Goal: Information Seeking & Learning: Understand process/instructions

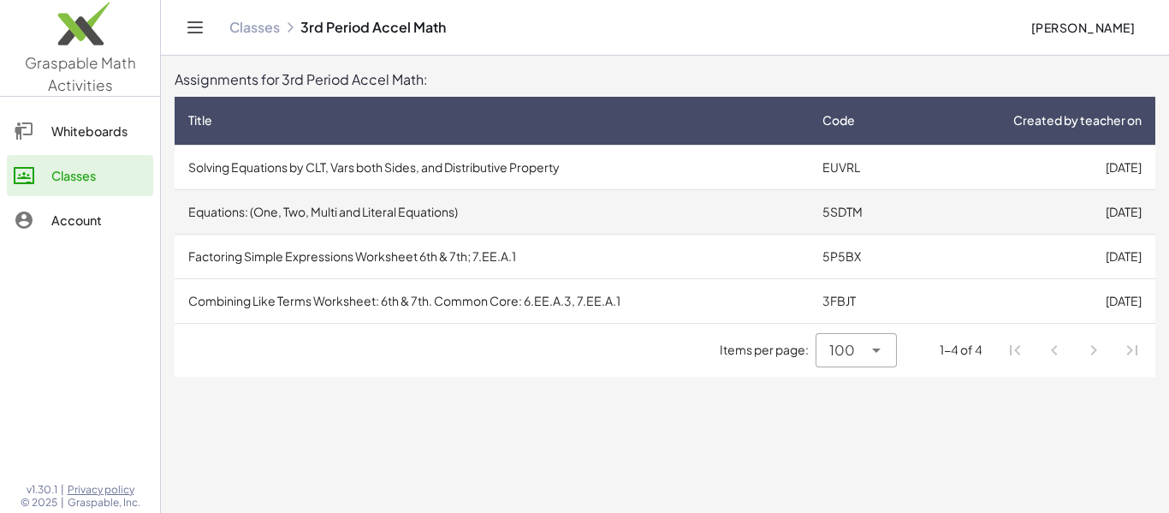
click at [578, 197] on td "Equations: (One, Two, Multi and Literal Equations)" at bounding box center [492, 211] width 634 height 44
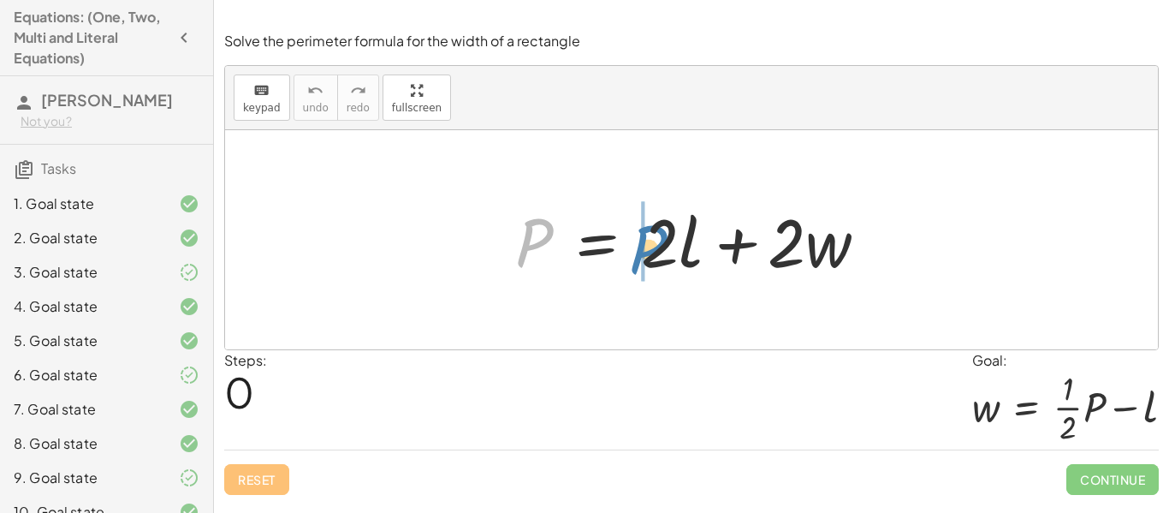
drag, startPoint x: 541, startPoint y: 252, endPoint x: 656, endPoint y: 258, distance: 115.7
click at [656, 258] on div at bounding box center [698, 240] width 383 height 88
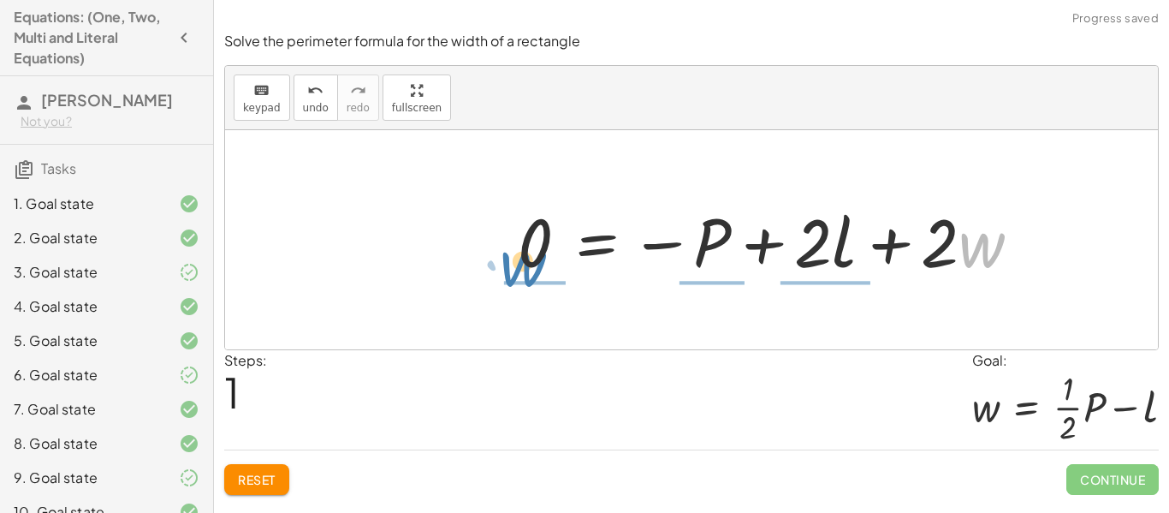
drag, startPoint x: 981, startPoint y: 248, endPoint x: 522, endPoint y: 261, distance: 459.7
click at [522, 261] on div at bounding box center [776, 240] width 534 height 88
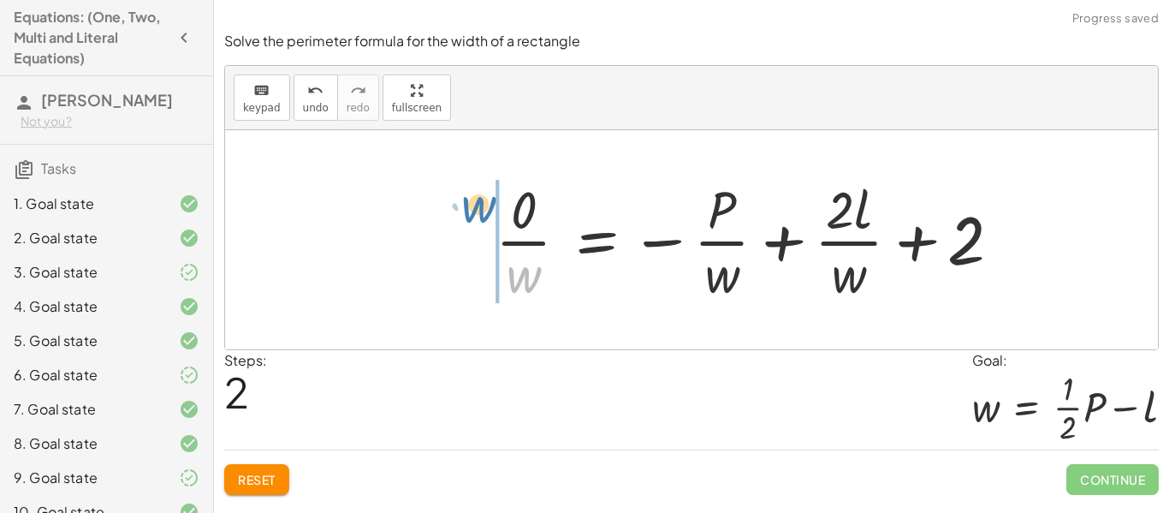
drag, startPoint x: 536, startPoint y: 276, endPoint x: 490, endPoint y: 205, distance: 84.3
click at [490, 205] on div at bounding box center [755, 240] width 537 height 132
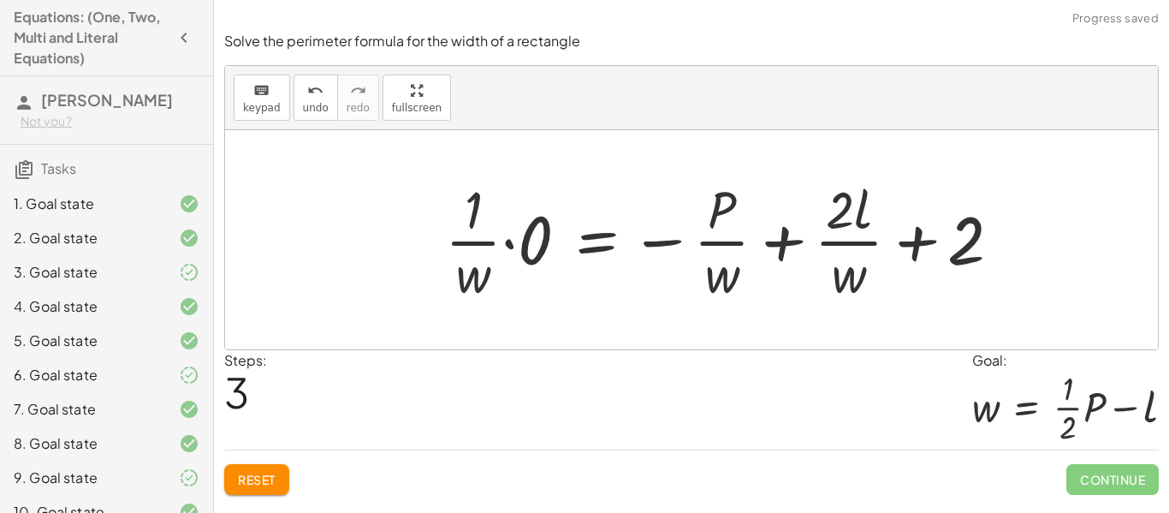
click at [508, 251] on div at bounding box center [729, 240] width 587 height 132
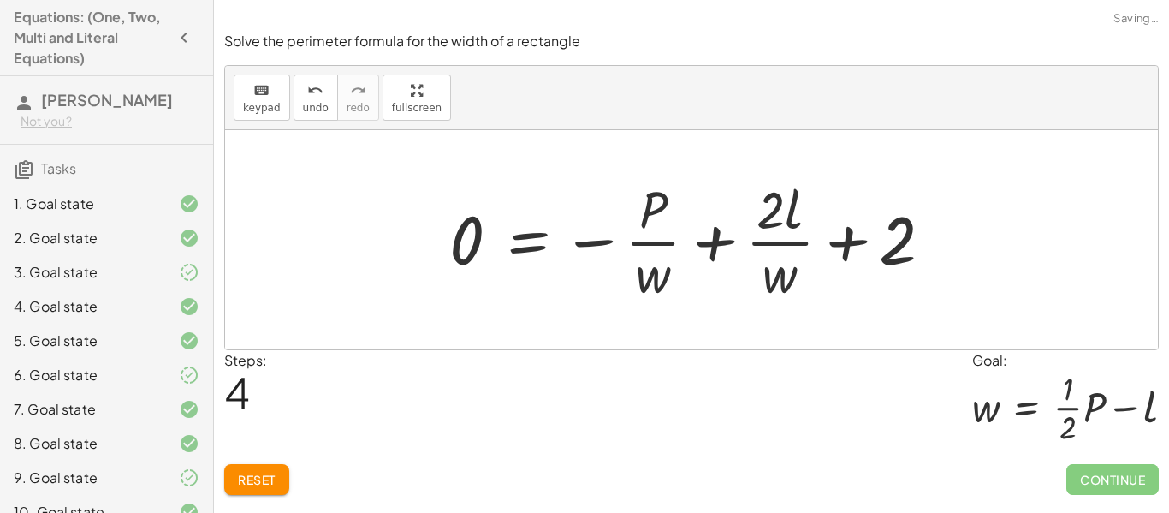
click at [267, 477] on span "Reset" at bounding box center [257, 478] width 38 height 15
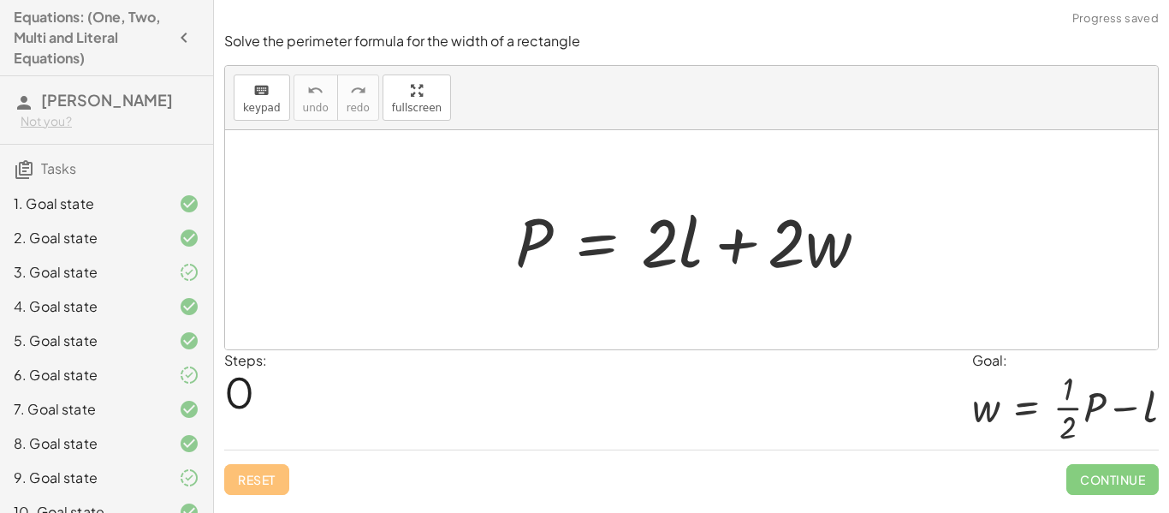
click at [267, 477] on div "Reset Continue" at bounding box center [691, 471] width 934 height 45
drag, startPoint x: 819, startPoint y: 255, endPoint x: 524, endPoint y: 287, distance: 296.9
click at [524, 287] on div "· w + · 2 P = + · 2 · l + · 2 · w" at bounding box center [691, 240] width 405 height 97
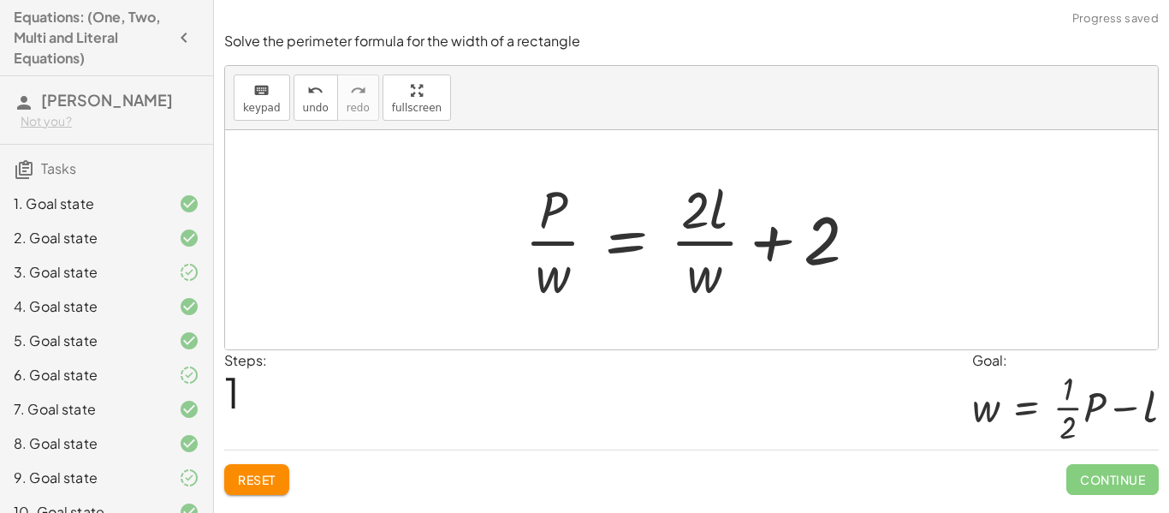
click at [699, 253] on div at bounding box center [698, 240] width 364 height 132
drag, startPoint x: 709, startPoint y: 277, endPoint x: 540, endPoint y: 268, distance: 169.7
click at [540, 268] on div at bounding box center [698, 240] width 364 height 132
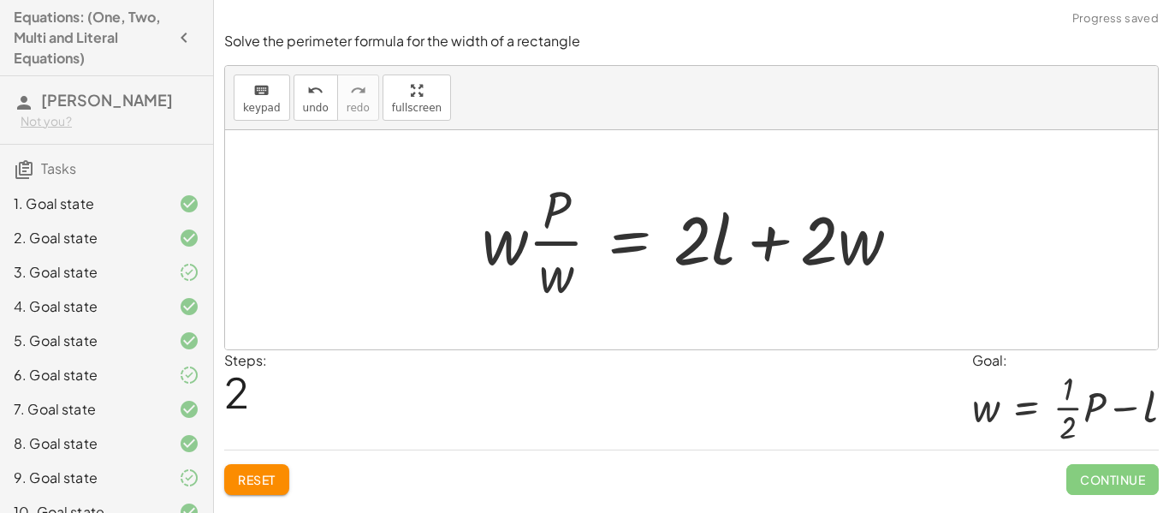
click at [565, 249] on div at bounding box center [697, 240] width 449 height 132
drag, startPoint x: 558, startPoint y: 281, endPoint x: 928, endPoint y: 254, distance: 371.5
drag, startPoint x: 549, startPoint y: 279, endPoint x: 890, endPoint y: 221, distance: 345.5
click at [890, 221] on div at bounding box center [697, 240] width 449 height 132
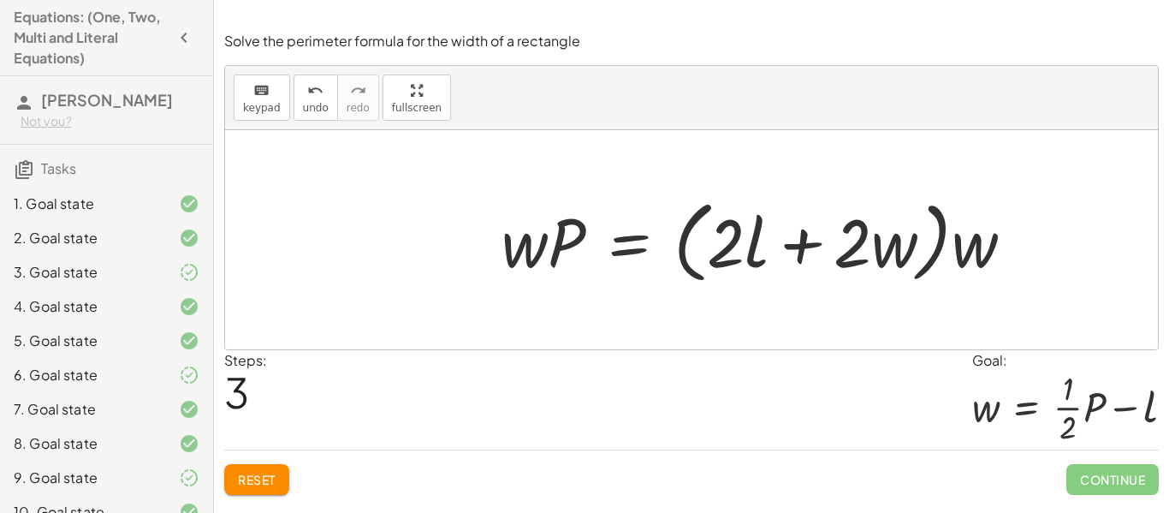
click at [975, 259] on div at bounding box center [764, 240] width 543 height 98
drag, startPoint x: 975, startPoint y: 259, endPoint x: 904, endPoint y: 257, distance: 71.1
click at [904, 257] on div at bounding box center [764, 240] width 543 height 98
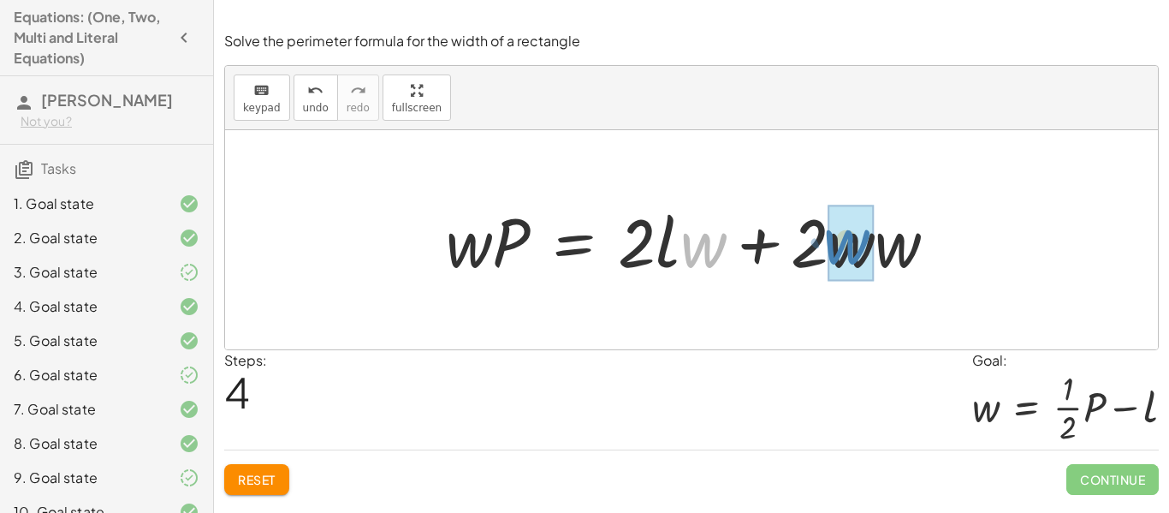
drag, startPoint x: 700, startPoint y: 252, endPoint x: 838, endPoint y: 248, distance: 137.8
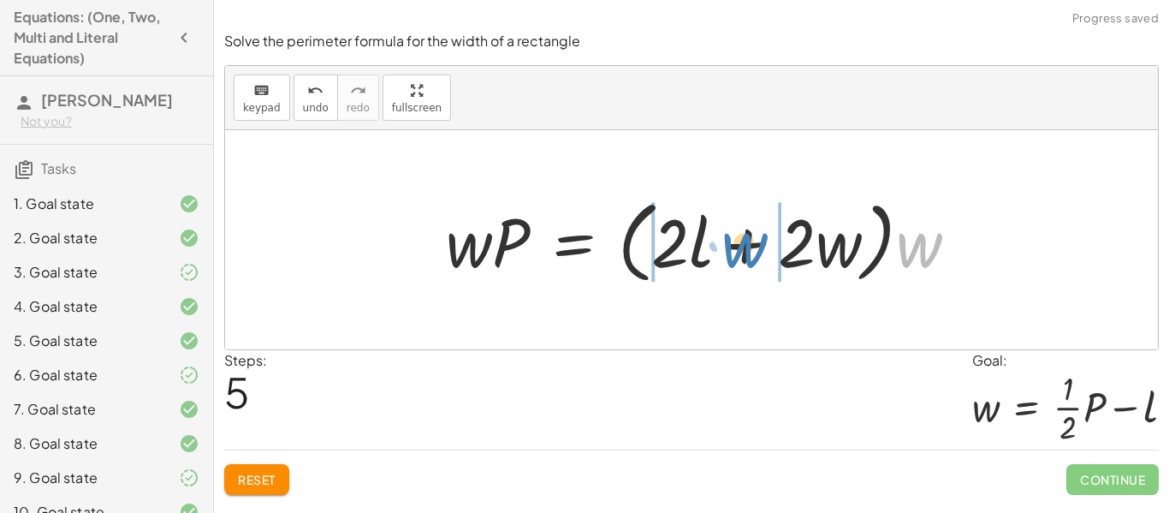
drag, startPoint x: 924, startPoint y: 240, endPoint x: 748, endPoint y: 240, distance: 176.3
click at [748, 240] on div at bounding box center [708, 240] width 543 height 98
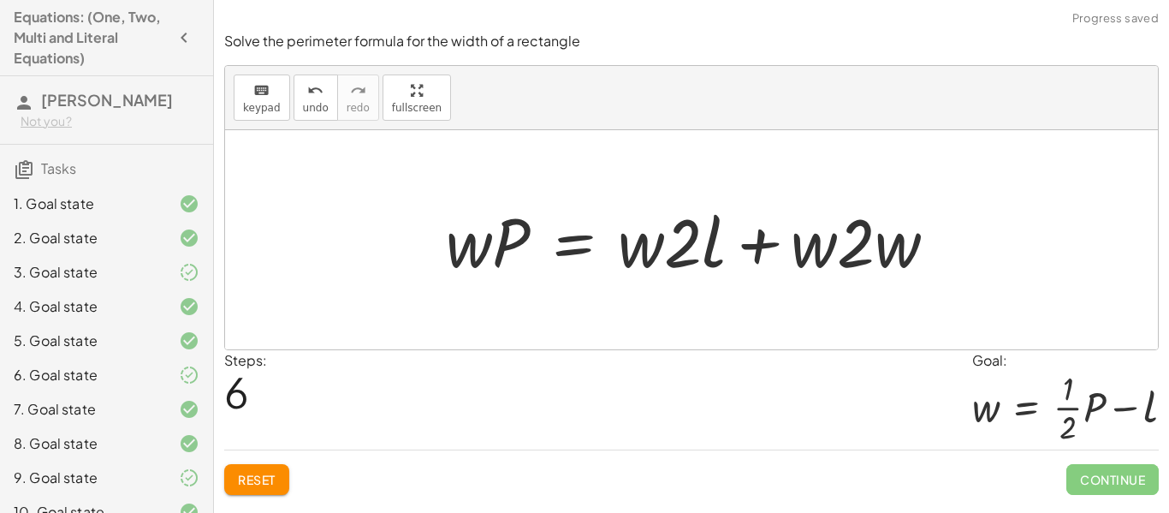
click at [264, 466] on button "Reset" at bounding box center [256, 479] width 65 height 31
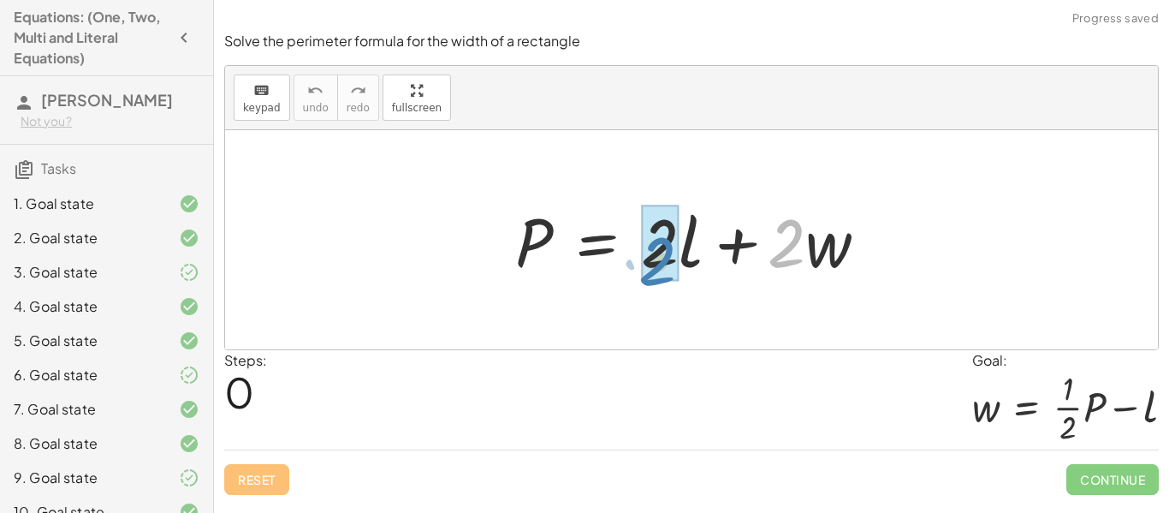
drag, startPoint x: 790, startPoint y: 236, endPoint x: 661, endPoint y: 253, distance: 130.3
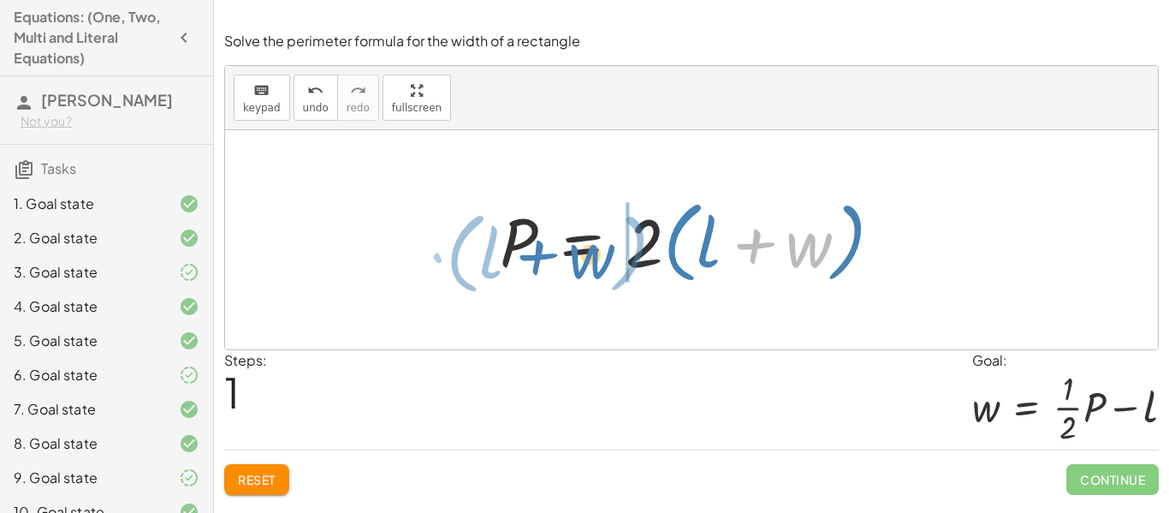
drag, startPoint x: 811, startPoint y: 240, endPoint x: 594, endPoint y: 252, distance: 217.6
click at [594, 252] on div at bounding box center [697, 240] width 413 height 98
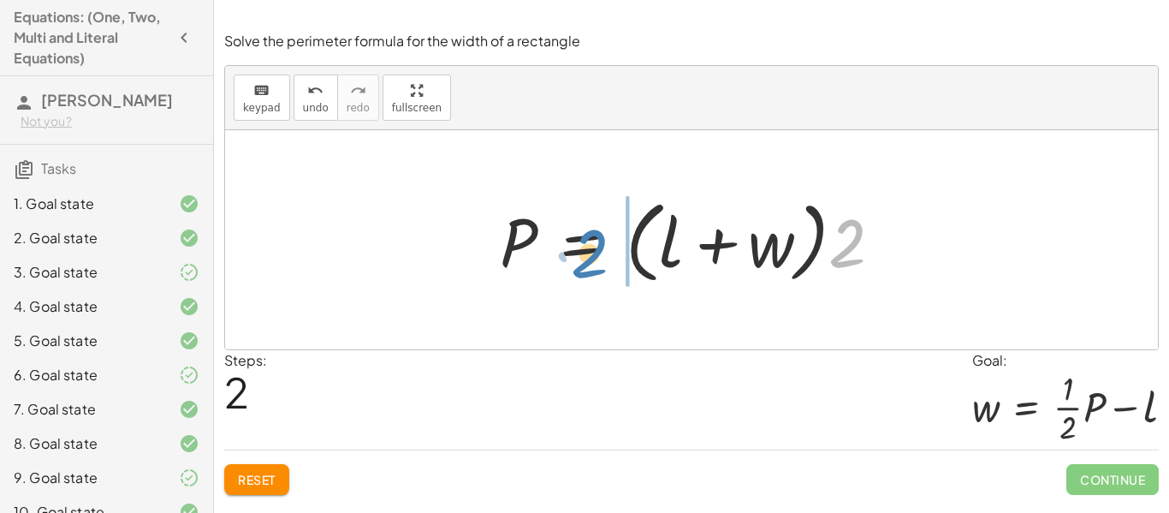
drag, startPoint x: 833, startPoint y: 259, endPoint x: 575, endPoint y: 270, distance: 258.6
click at [575, 270] on div at bounding box center [697, 240] width 413 height 98
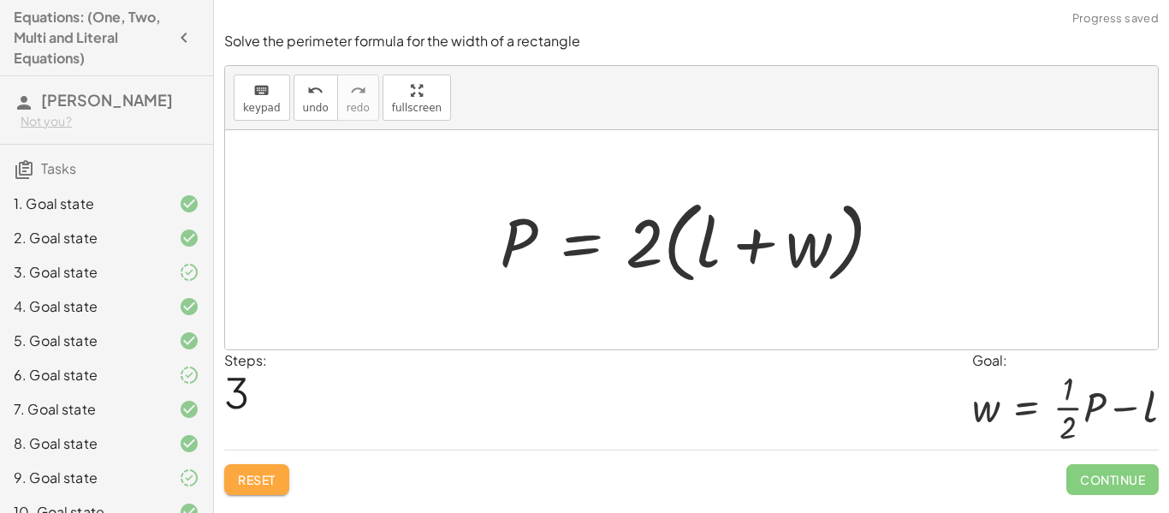
click at [244, 491] on button "Reset" at bounding box center [256, 479] width 65 height 31
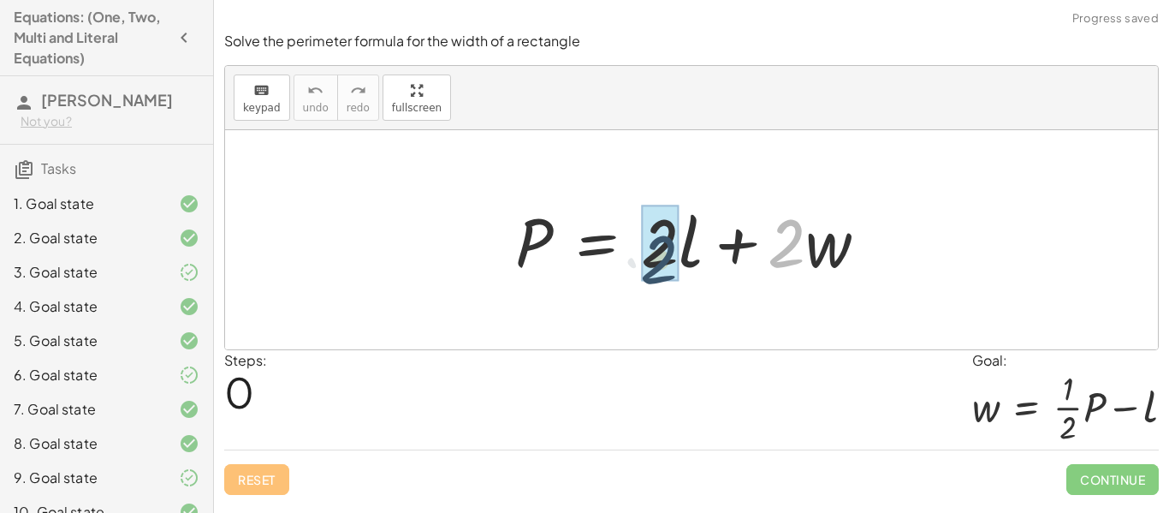
drag, startPoint x: 788, startPoint y: 237, endPoint x: 660, endPoint y: 252, distance: 129.3
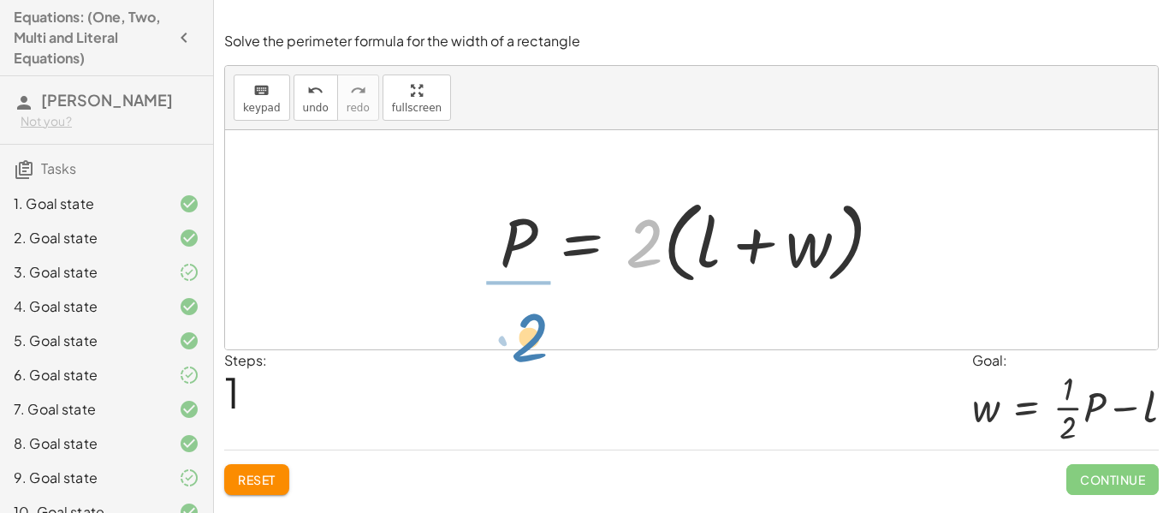
drag, startPoint x: 660, startPoint y: 248, endPoint x: 544, endPoint y: 342, distance: 149.0
click at [544, 342] on div "P = + · 2 · l + · 2 · w · 2 P = + 2 l + · w · ( )" at bounding box center [691, 239] width 933 height 219
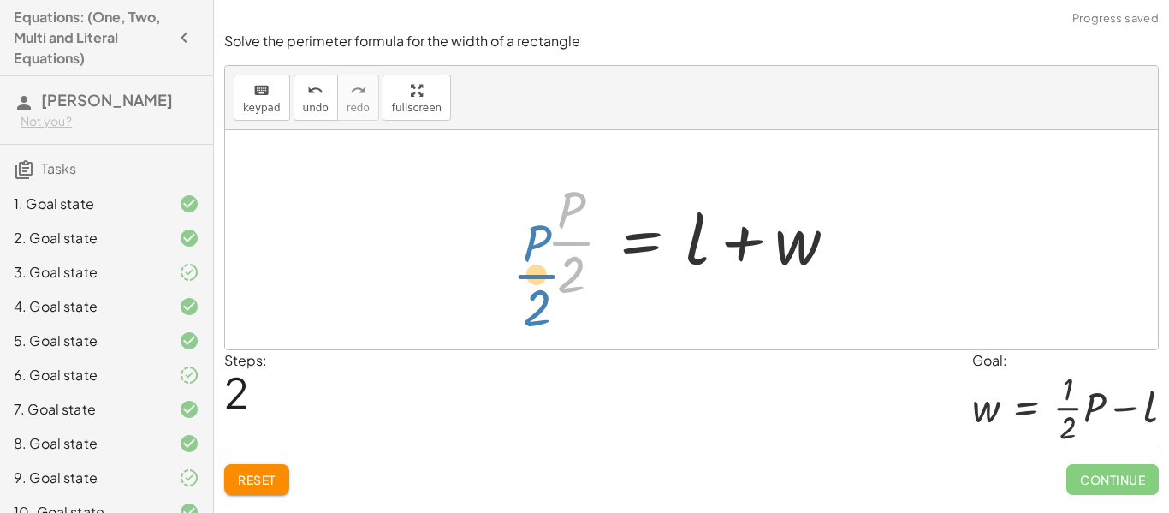
click at [566, 243] on div at bounding box center [697, 240] width 321 height 132
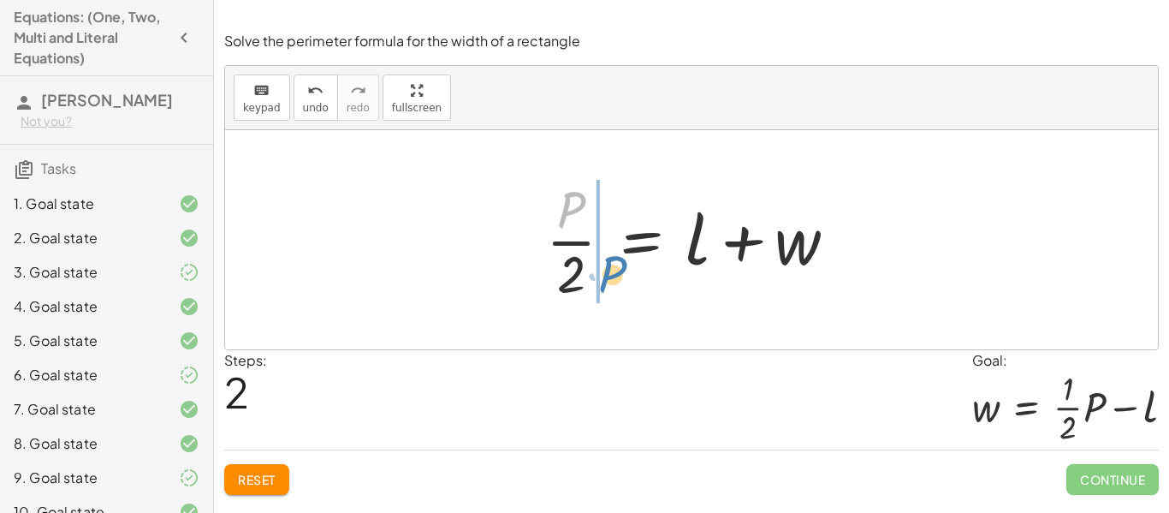
drag, startPoint x: 570, startPoint y: 196, endPoint x: 610, endPoint y: 260, distance: 75.7
click at [610, 260] on div at bounding box center [697, 240] width 321 height 132
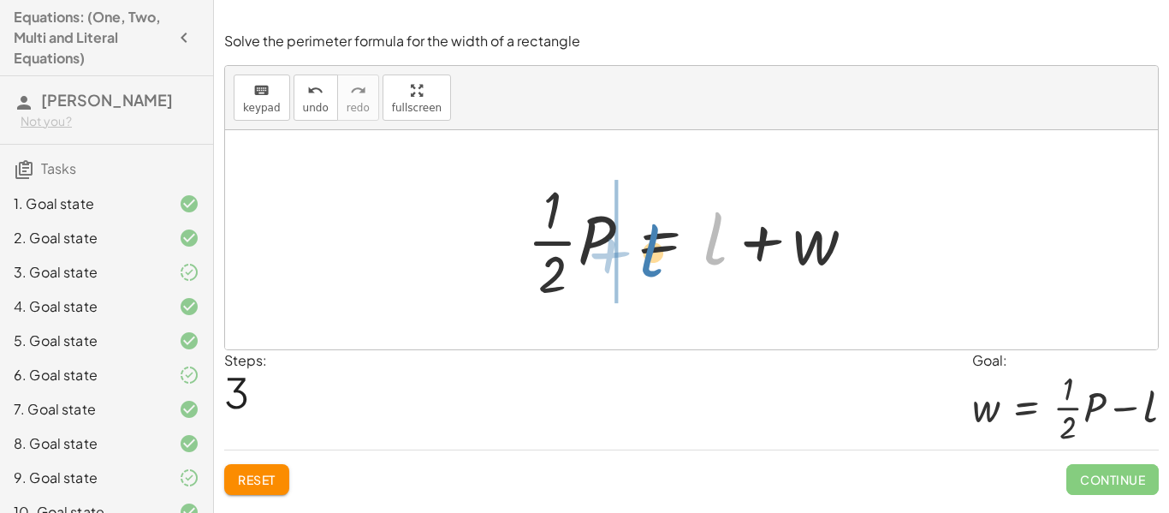
drag, startPoint x: 720, startPoint y: 247, endPoint x: 658, endPoint y: 259, distance: 63.6
click at [658, 259] on div at bounding box center [698, 240] width 359 height 132
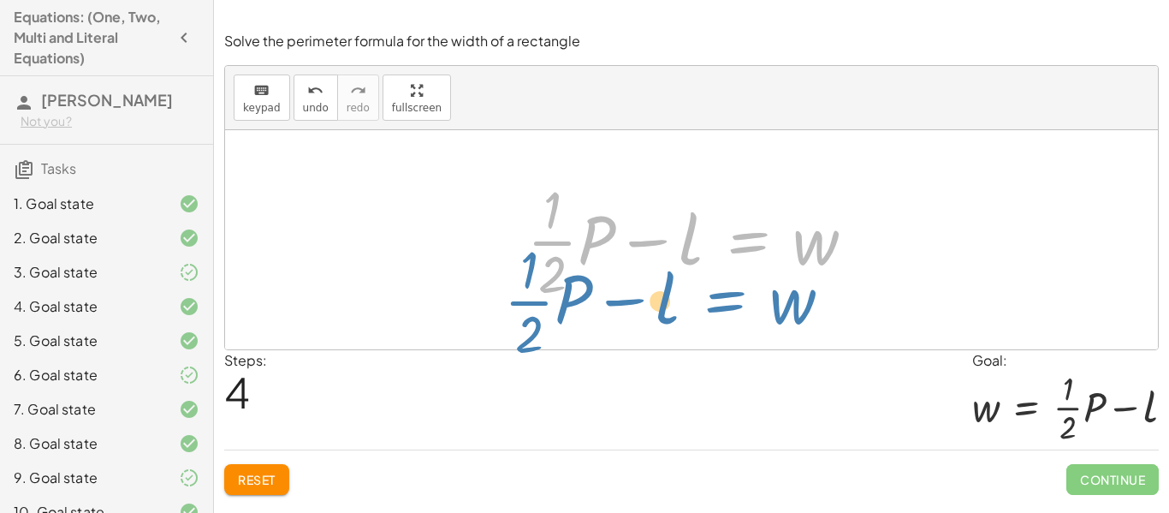
drag, startPoint x: 744, startPoint y: 228, endPoint x: 697, endPoint y: 283, distance: 72.2
click at [697, 283] on div at bounding box center [698, 240] width 359 height 132
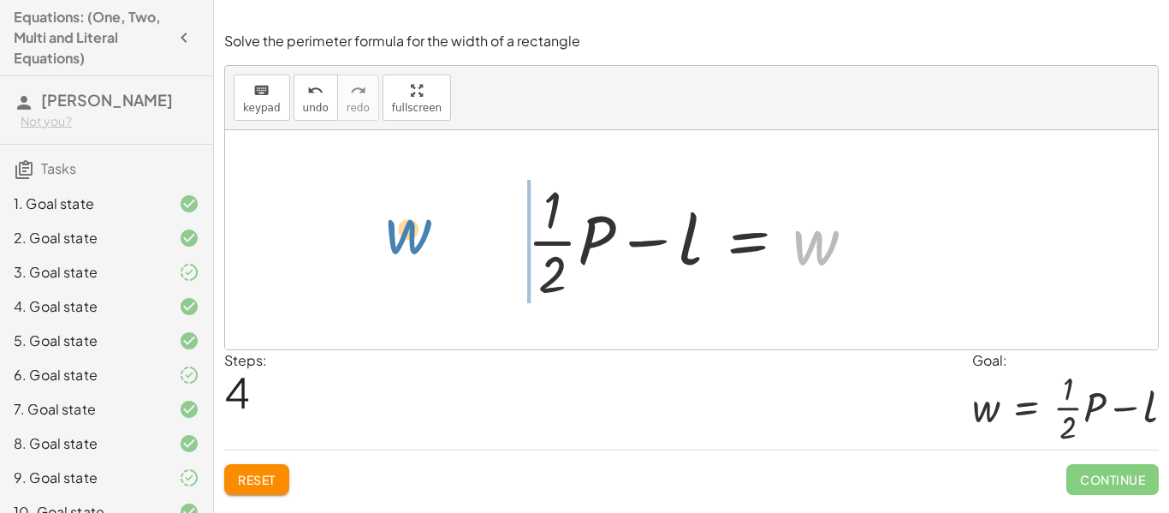
drag, startPoint x: 830, startPoint y: 236, endPoint x: 422, endPoint y: 222, distance: 408.4
click at [422, 222] on div "P = + · 2 · l + · 2 · w P = · 2 · ( + l + w ) · P · 2 = + l + w · · 1 · 2 · P =…" at bounding box center [691, 239] width 933 height 219
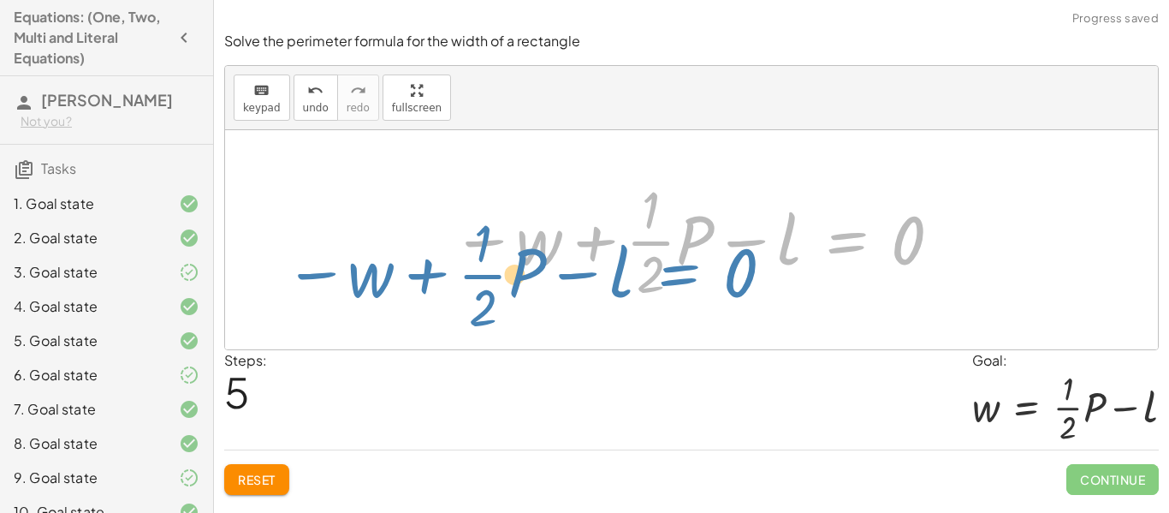
drag, startPoint x: 856, startPoint y: 240, endPoint x: 687, endPoint y: 258, distance: 169.6
click at [687, 258] on div at bounding box center [697, 240] width 509 height 132
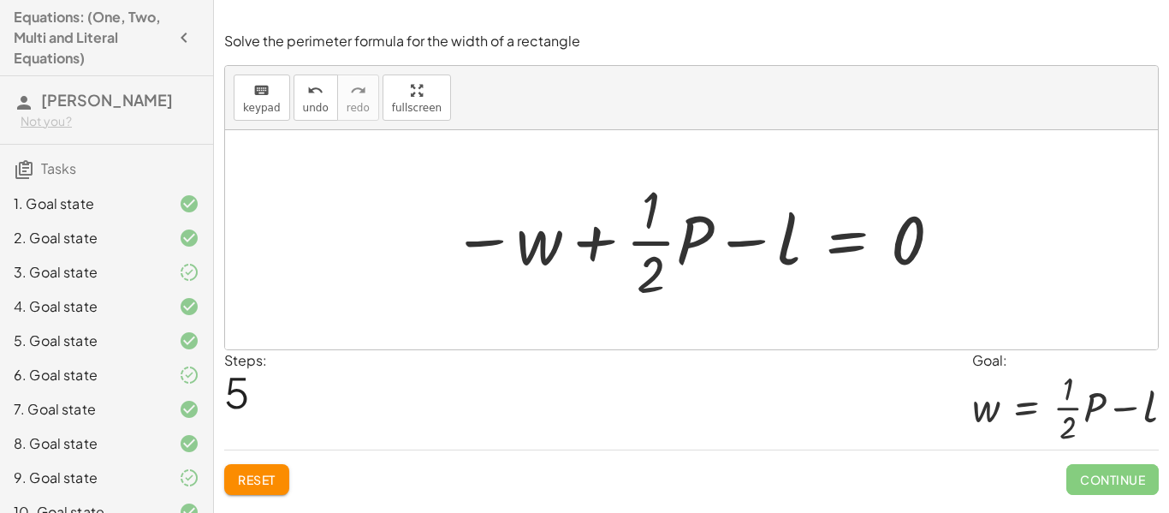
click at [247, 481] on span "Reset" at bounding box center [257, 478] width 38 height 15
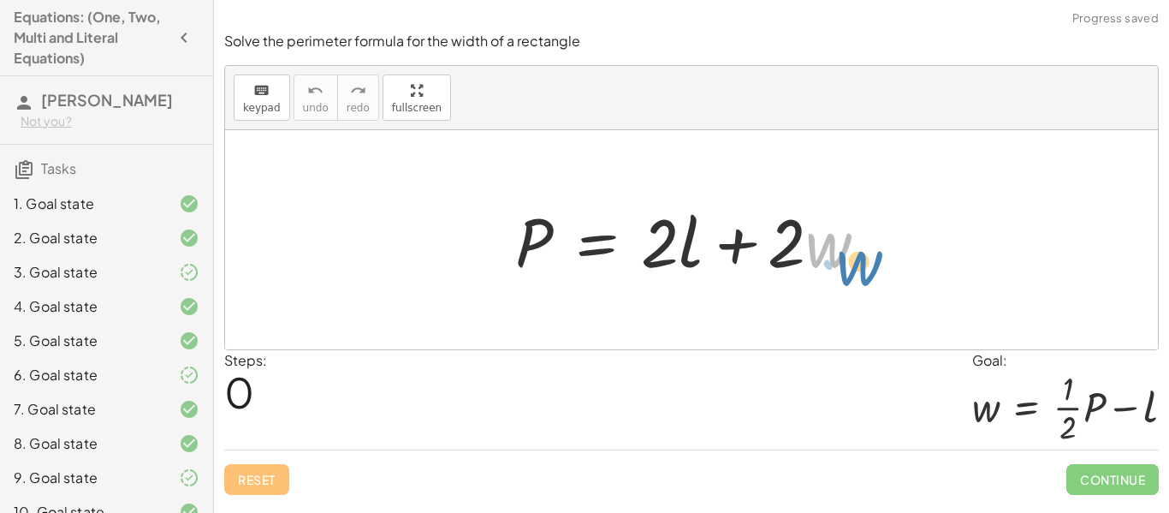
drag, startPoint x: 809, startPoint y: 236, endPoint x: 836, endPoint y: 233, distance: 27.6
click at [836, 233] on div at bounding box center [698, 240] width 383 height 88
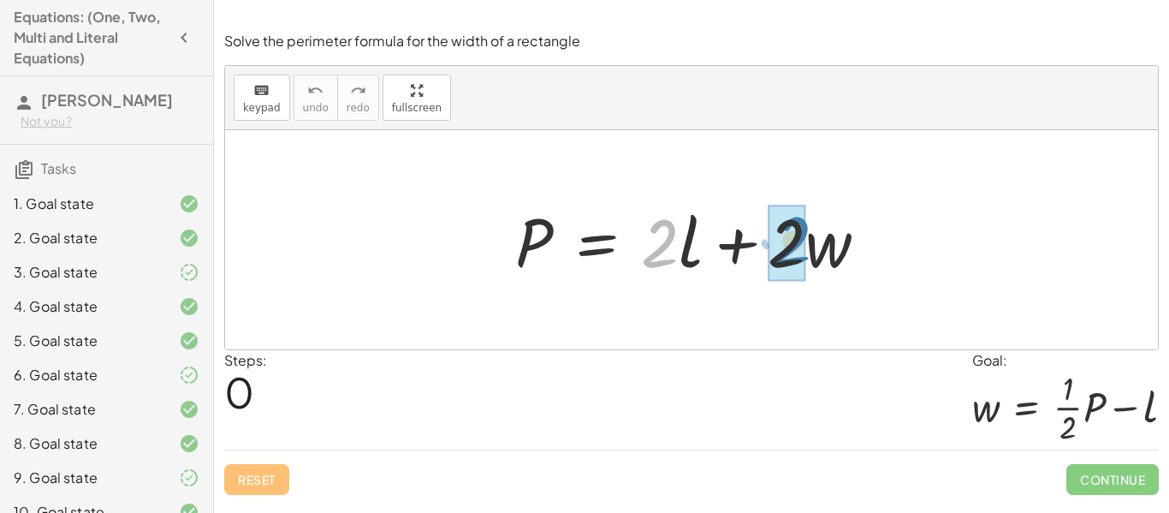
drag, startPoint x: 643, startPoint y: 250, endPoint x: 778, endPoint y: 247, distance: 134.4
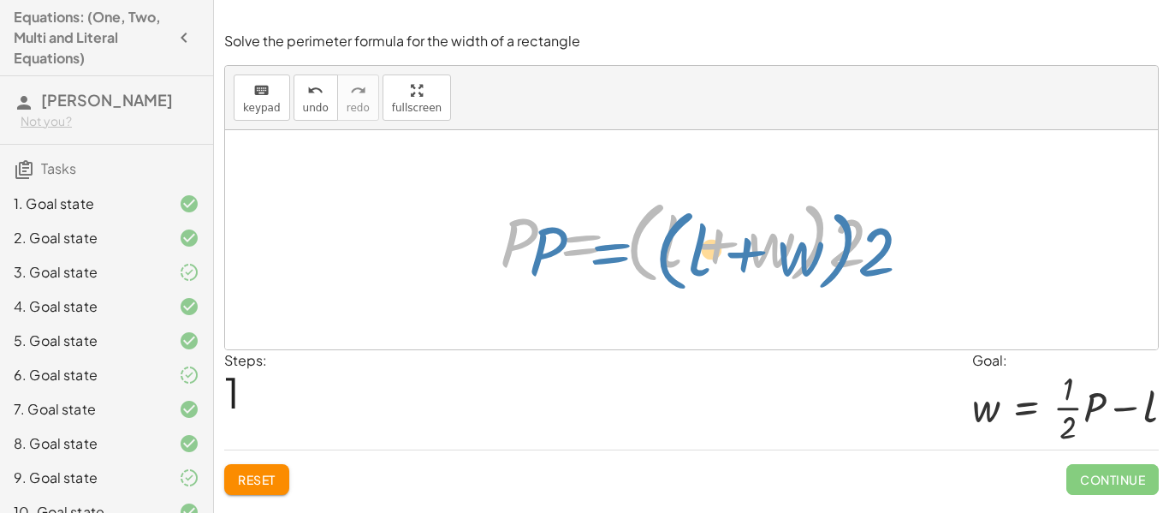
drag, startPoint x: 589, startPoint y: 247, endPoint x: 607, endPoint y: 249, distance: 18.1
click at [607, 249] on div at bounding box center [697, 240] width 413 height 98
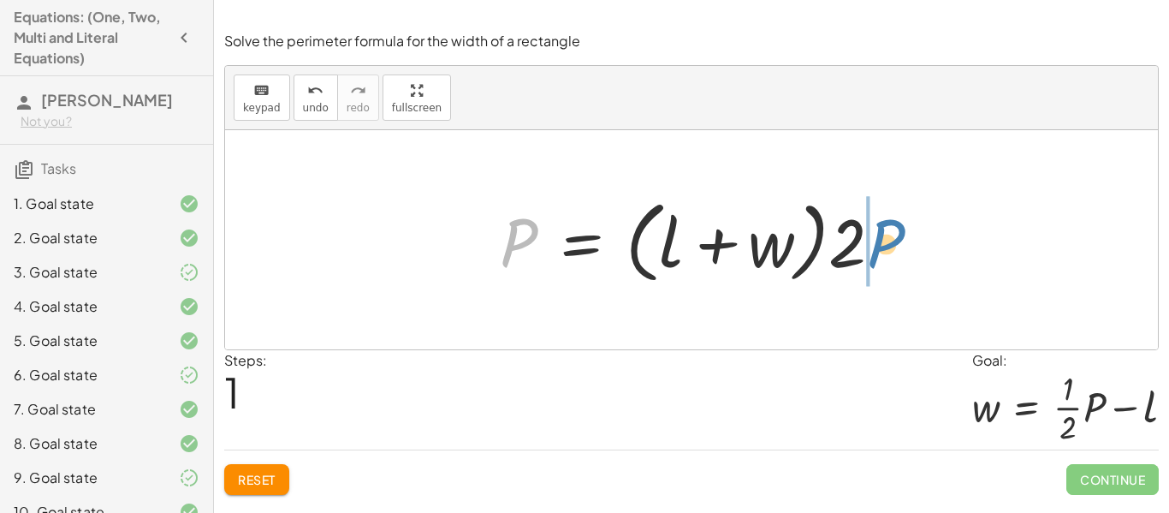
drag, startPoint x: 512, startPoint y: 228, endPoint x: 880, endPoint y: 228, distance: 367.9
click at [880, 228] on div at bounding box center [697, 240] width 413 height 98
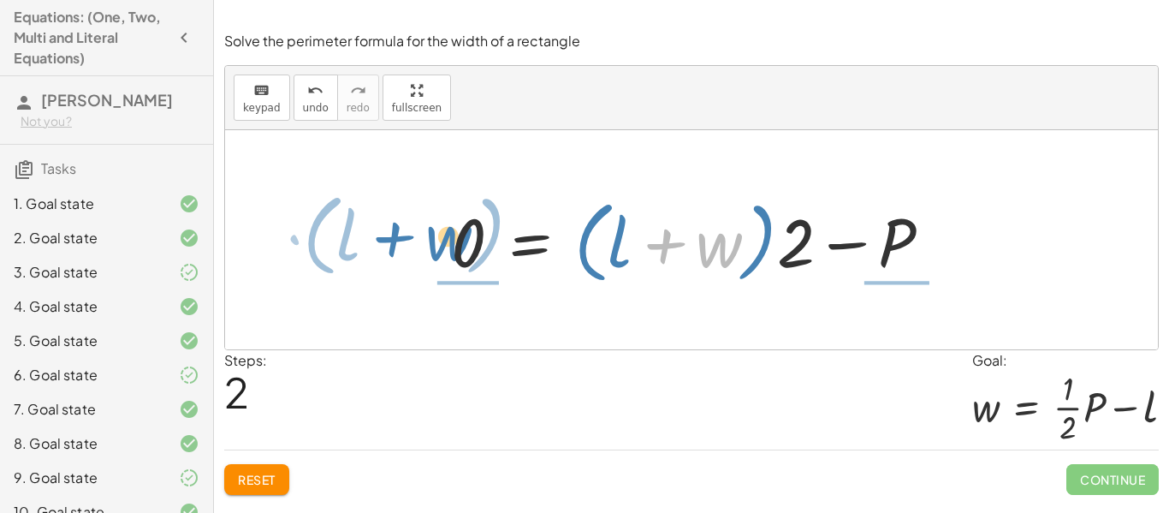
drag, startPoint x: 716, startPoint y: 260, endPoint x: 451, endPoint y: 253, distance: 265.4
click at [451, 253] on div at bounding box center [698, 240] width 512 height 98
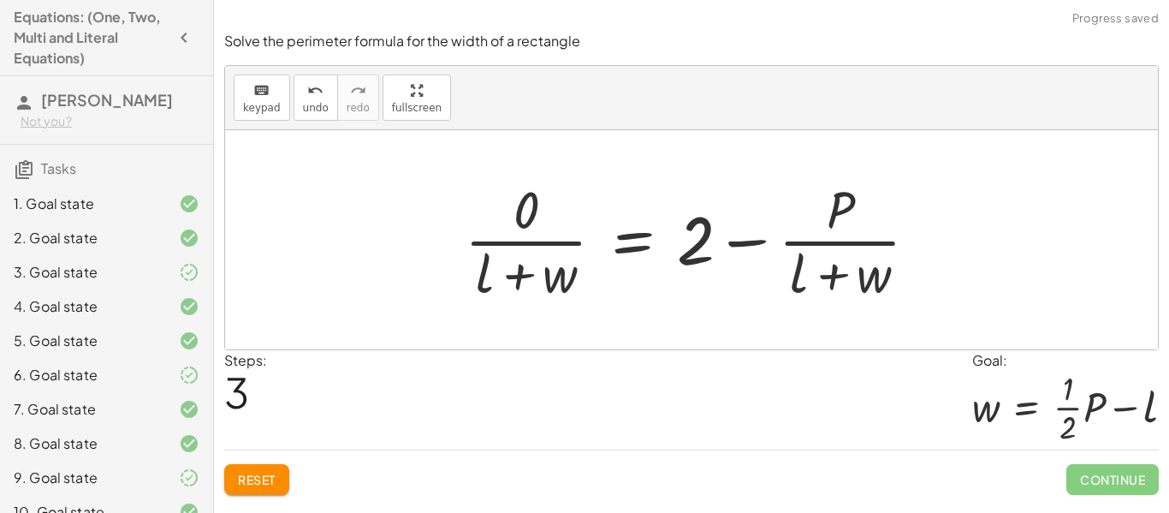
click at [264, 479] on span "Reset" at bounding box center [257, 478] width 38 height 15
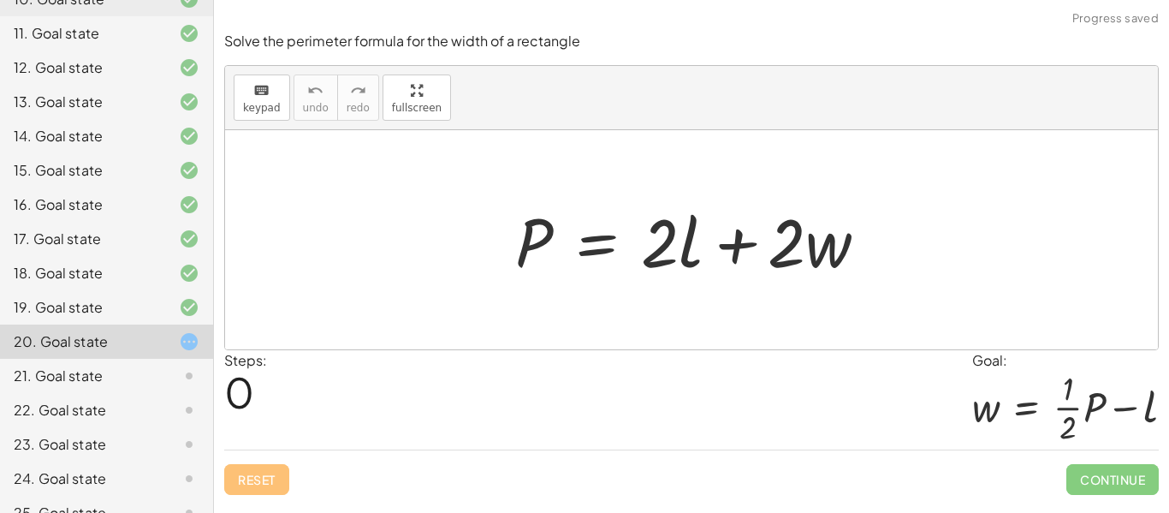
scroll to position [571, 0]
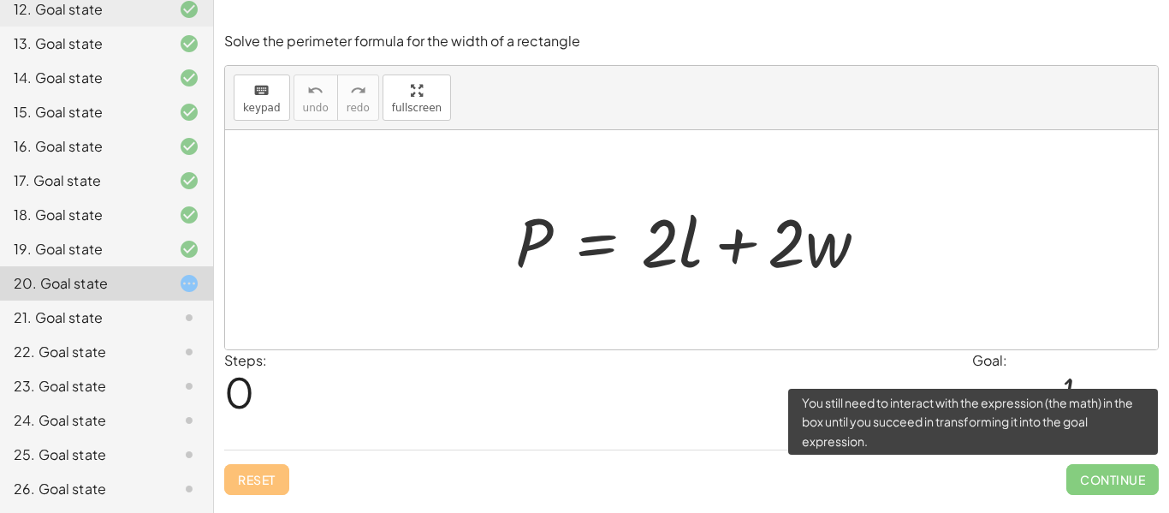
click at [1104, 491] on span "Continue" at bounding box center [1112, 479] width 92 height 31
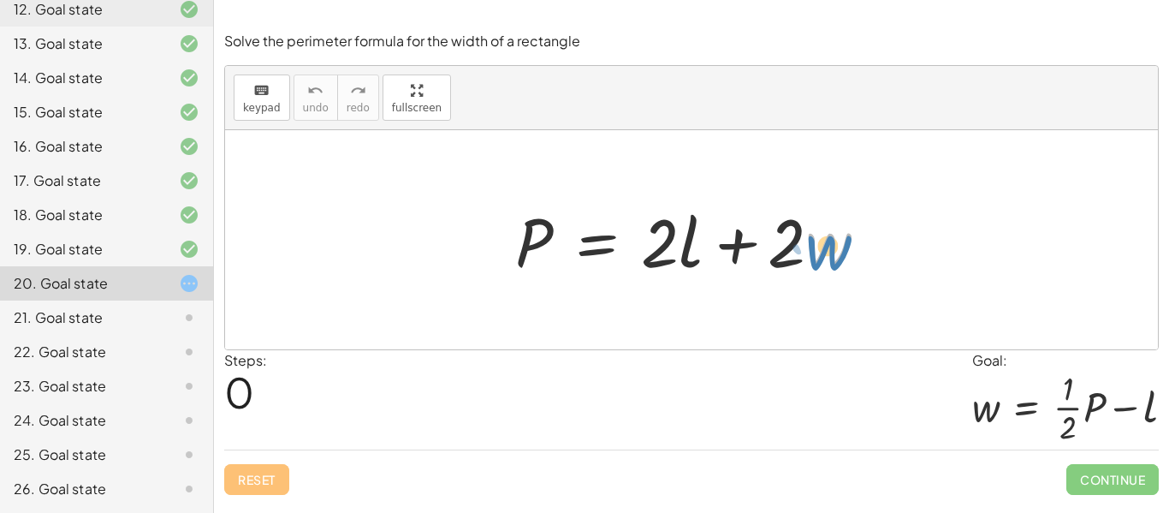
click at [809, 256] on div at bounding box center [698, 240] width 383 height 88
drag, startPoint x: 786, startPoint y: 237, endPoint x: 646, endPoint y: 256, distance: 141.6
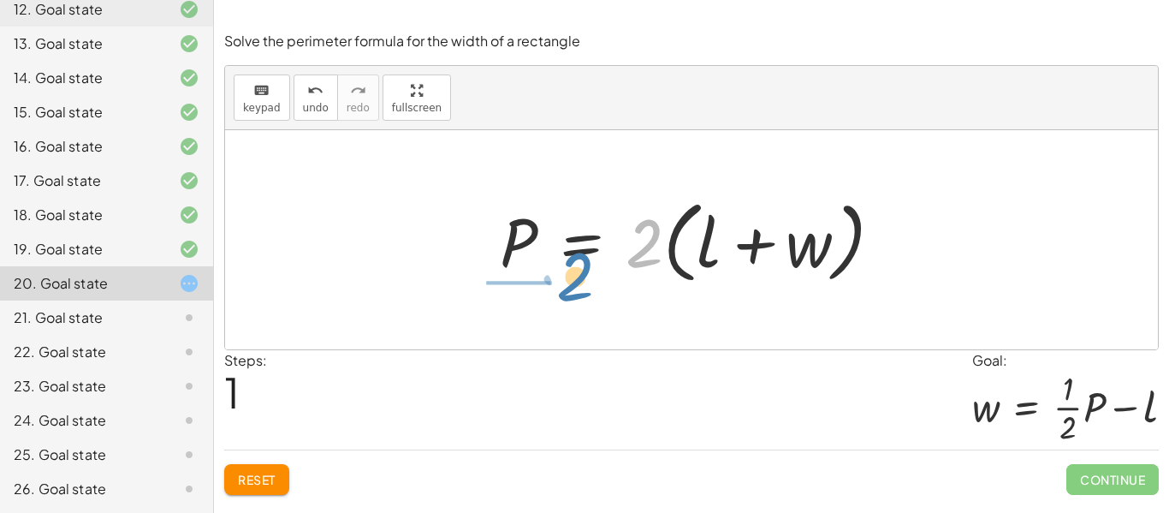
drag, startPoint x: 655, startPoint y: 252, endPoint x: 579, endPoint y: 282, distance: 81.0
click at [579, 282] on div at bounding box center [697, 240] width 413 height 98
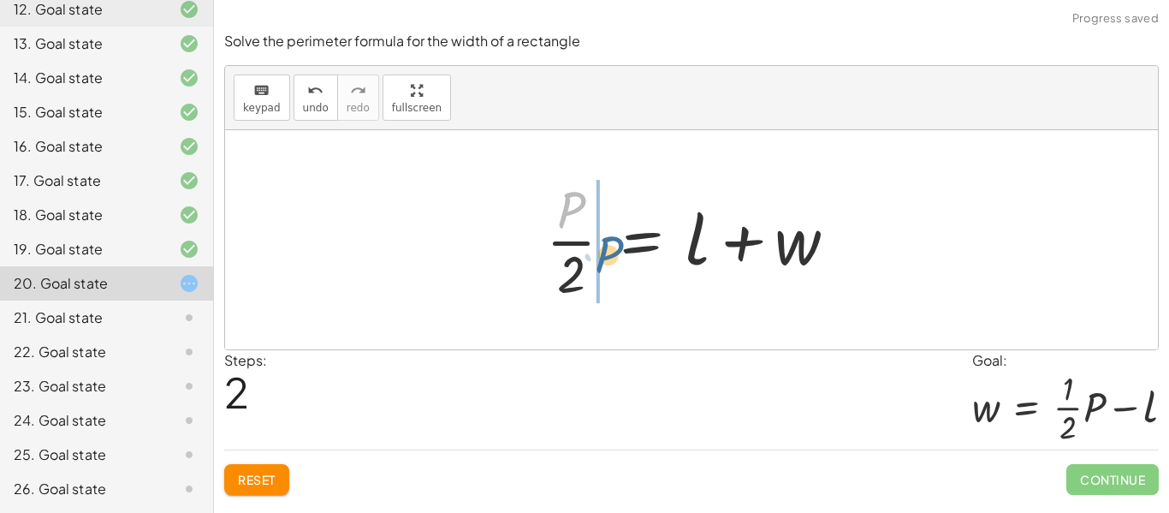
drag, startPoint x: 581, startPoint y: 210, endPoint x: 626, endPoint y: 256, distance: 64.1
click at [626, 256] on div at bounding box center [697, 240] width 321 height 132
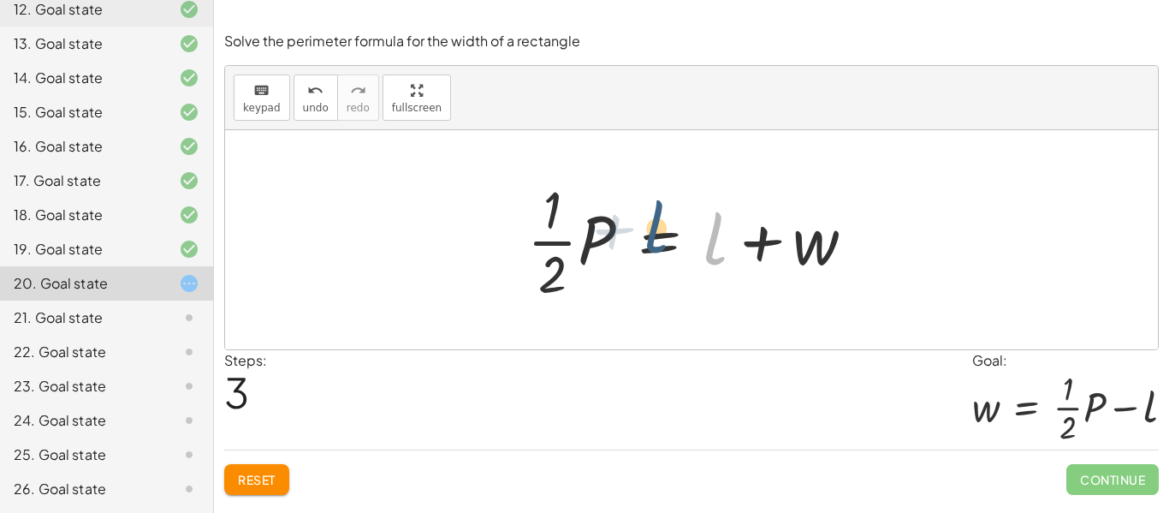
drag, startPoint x: 707, startPoint y: 235, endPoint x: 647, endPoint y: 223, distance: 61.1
click at [647, 223] on div at bounding box center [698, 240] width 359 height 132
drag, startPoint x: 719, startPoint y: 236, endPoint x: 637, endPoint y: 238, distance: 81.3
click at [637, 238] on div at bounding box center [698, 240] width 359 height 132
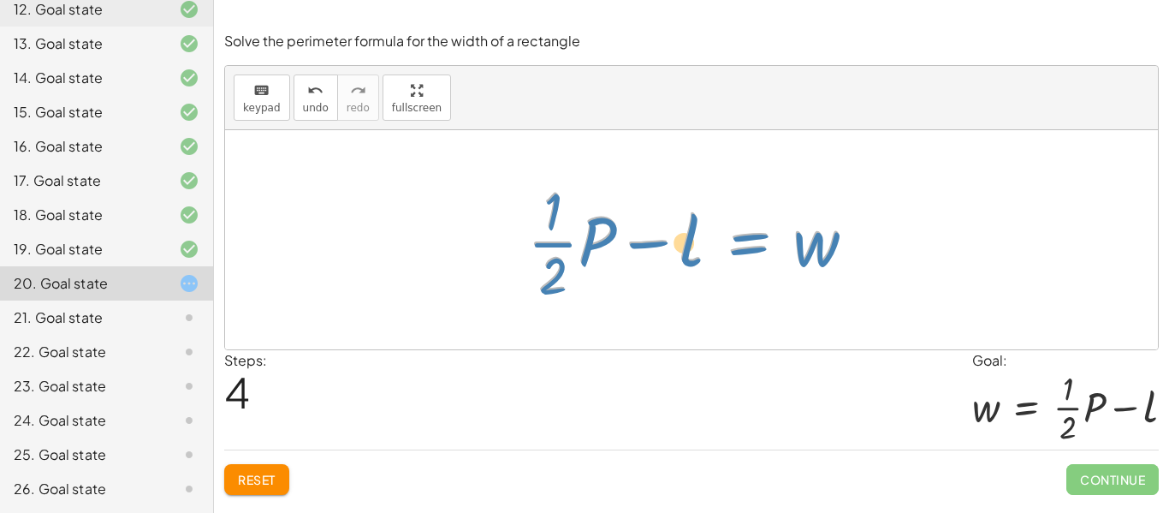
click at [732, 255] on div at bounding box center [698, 240] width 359 height 132
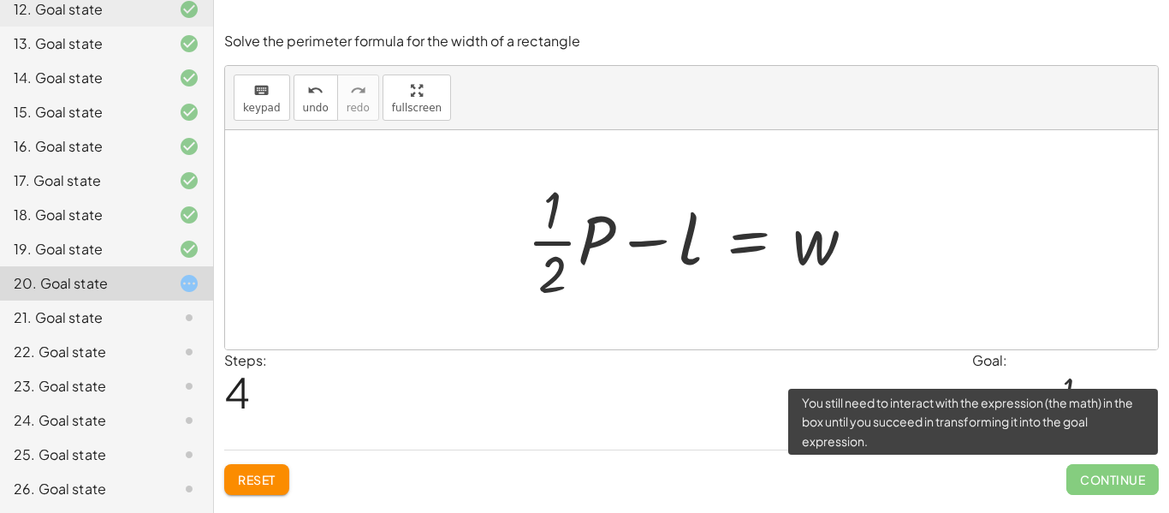
click at [1096, 479] on span "Continue" at bounding box center [1112, 479] width 92 height 31
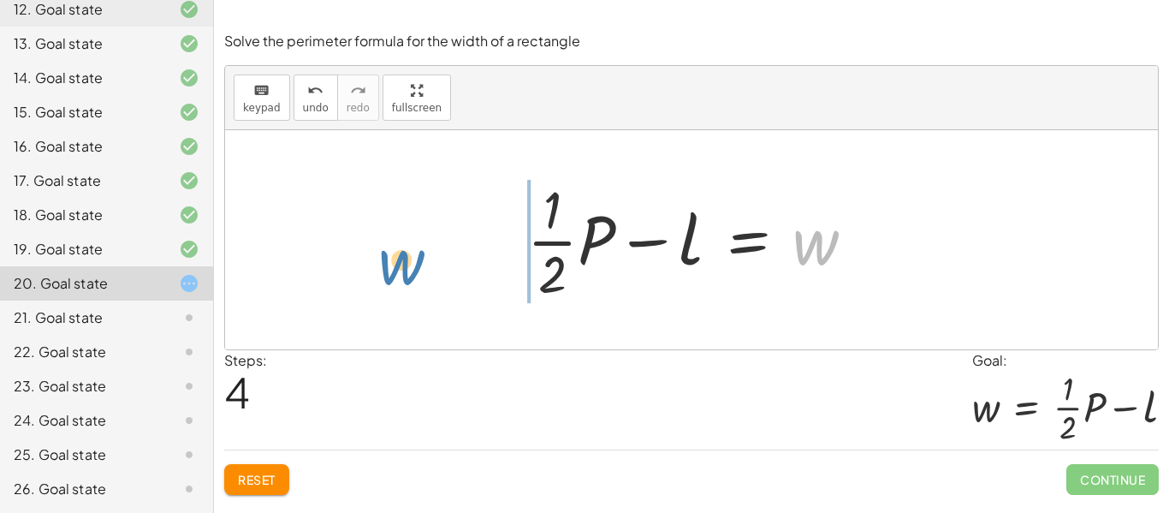
drag, startPoint x: 820, startPoint y: 248, endPoint x: 401, endPoint y: 270, distance: 419.0
click at [401, 270] on div "P = + · 2 · l + · 2 · w P = · 2 · ( + l + w ) · P · 2 = + l + w · · 1 · 2 · P =…" at bounding box center [691, 239] width 933 height 219
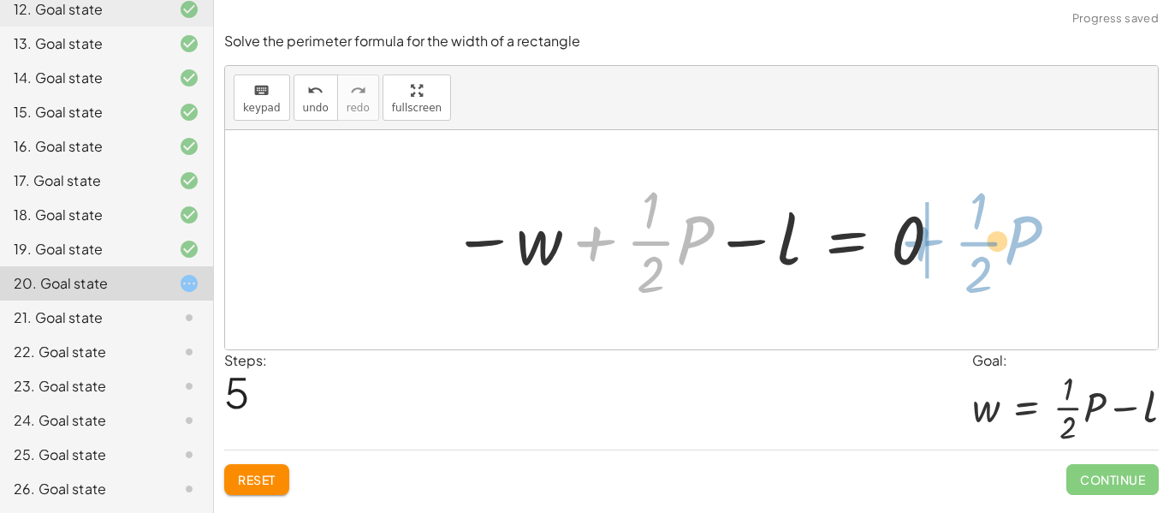
drag, startPoint x: 548, startPoint y: 240, endPoint x: 865, endPoint y: 238, distance: 316.6
click at [865, 238] on div at bounding box center [697, 240] width 509 height 132
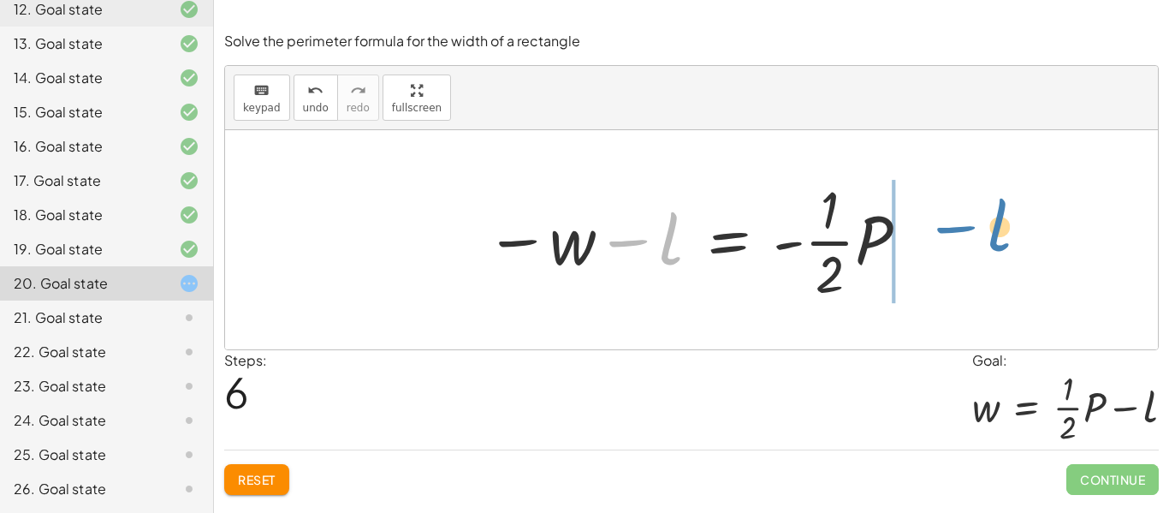
drag, startPoint x: 631, startPoint y: 248, endPoint x: 960, endPoint y: 234, distance: 329.8
click at [960, 234] on div "P = + · 2 · l + · 2 · w P = · 2 · ( + l + w ) · P · 2 = + l + w · · 1 · 2 · P =…" at bounding box center [691, 239] width 933 height 219
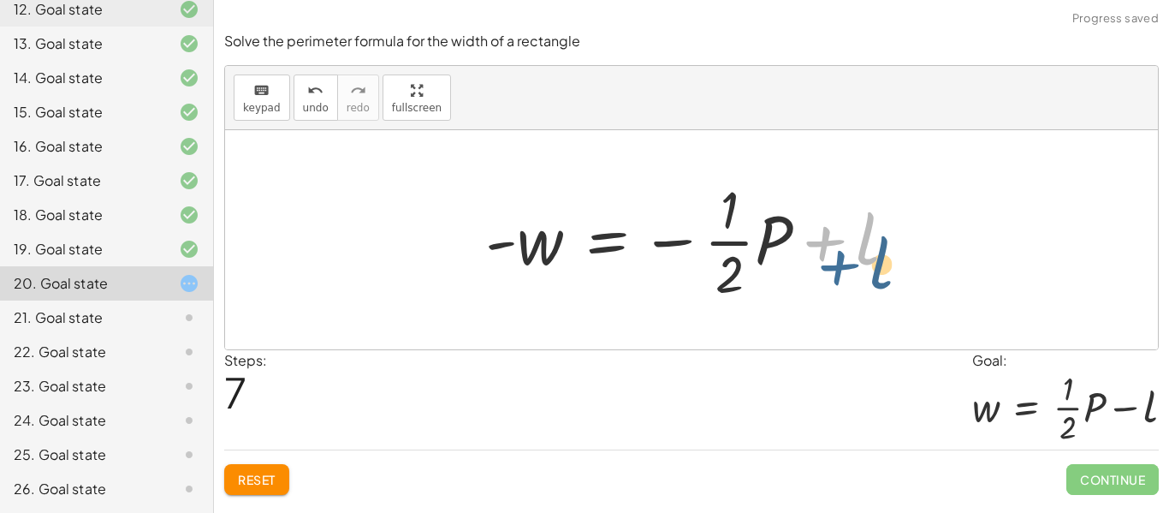
click at [800, 245] on div at bounding box center [698, 240] width 442 height 132
drag, startPoint x: 672, startPoint y: 240, endPoint x: 720, endPoint y: 238, distance: 48.8
click at [720, 238] on div at bounding box center [698, 240] width 442 height 132
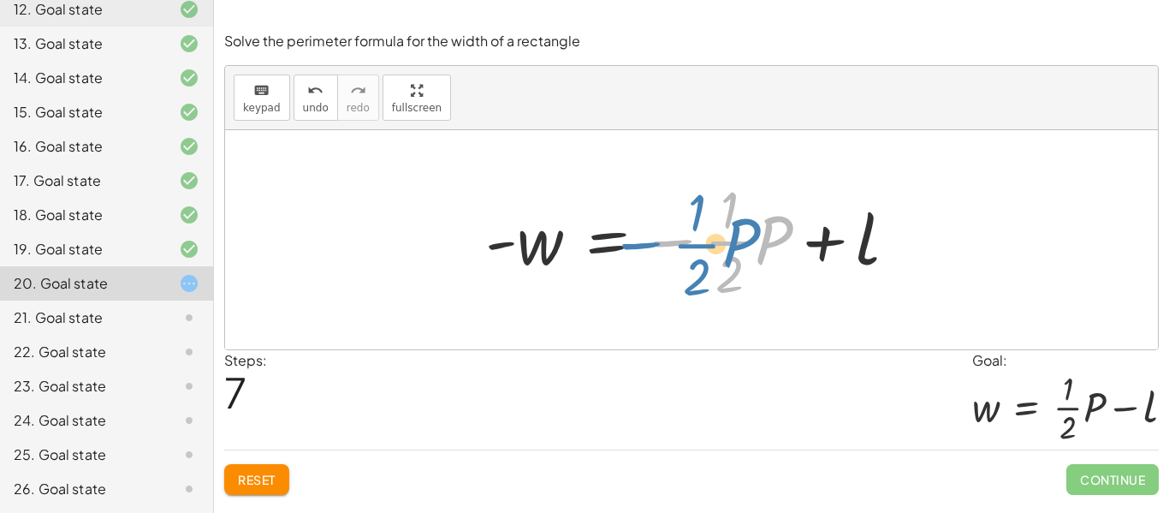
drag, startPoint x: 683, startPoint y: 240, endPoint x: 645, endPoint y: 243, distance: 37.7
click at [645, 243] on div at bounding box center [698, 240] width 442 height 132
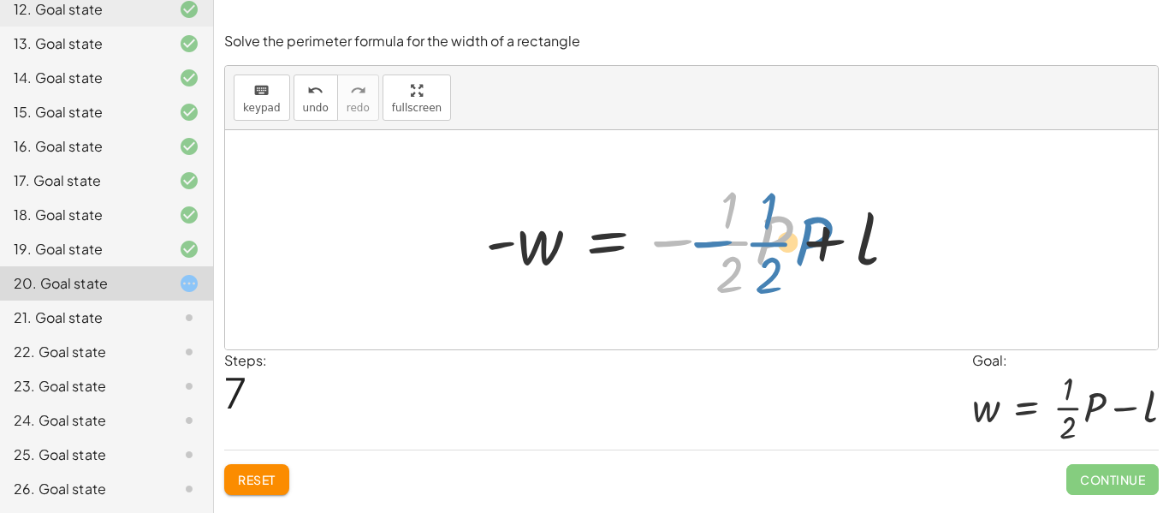
drag, startPoint x: 661, startPoint y: 246, endPoint x: 678, endPoint y: 241, distance: 16.8
click at [678, 241] on div at bounding box center [698, 240] width 442 height 132
drag, startPoint x: 673, startPoint y: 235, endPoint x: 679, endPoint y: 224, distance: 12.6
click at [679, 224] on div at bounding box center [698, 240] width 442 height 132
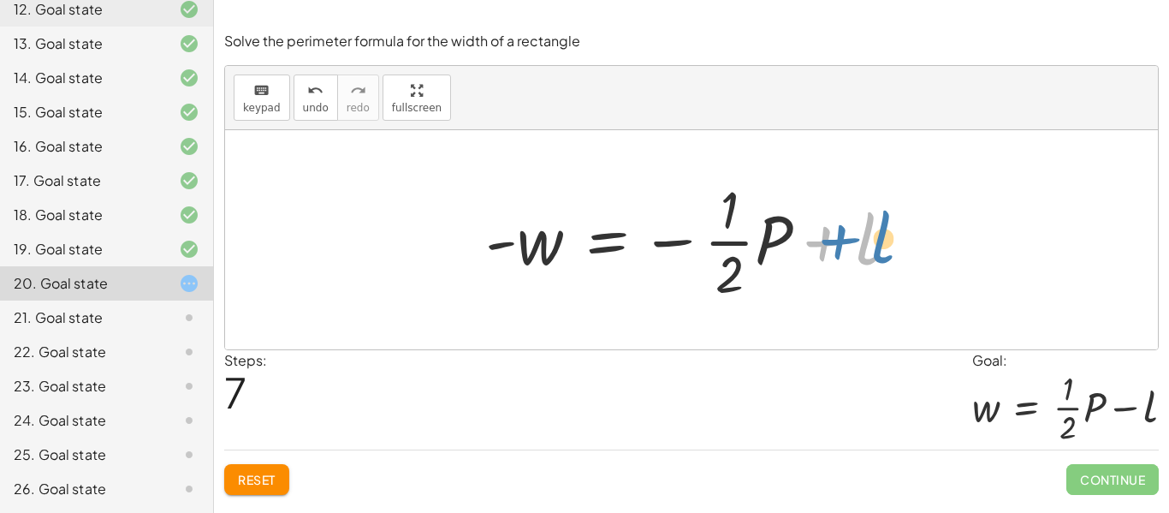
click at [830, 237] on div at bounding box center [698, 240] width 442 height 132
click at [262, 475] on span "Reset" at bounding box center [257, 478] width 38 height 15
